Goal: Navigation & Orientation: Find specific page/section

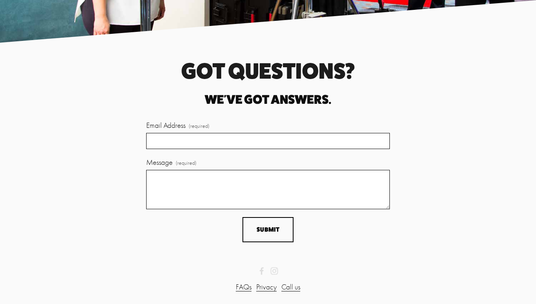
scroll to position [1811, 0]
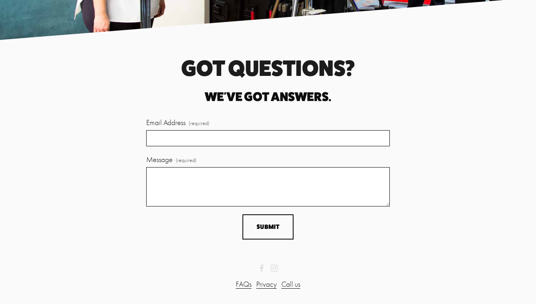
click at [242, 280] on link "FAQs" at bounding box center [244, 284] width 16 height 11
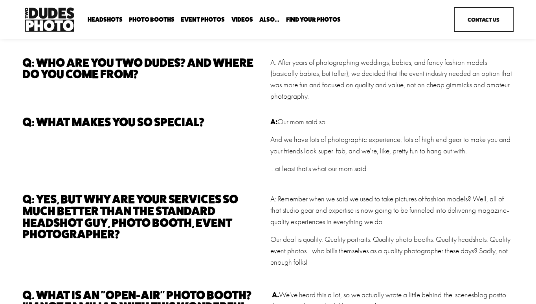
click at [294, 18] on span "Find Your Photos" at bounding box center [313, 20] width 55 height 6
click at [0, 0] on link "Headshots" at bounding box center [0, 0] width 0 height 0
